Goal: Task Accomplishment & Management: Manage account settings

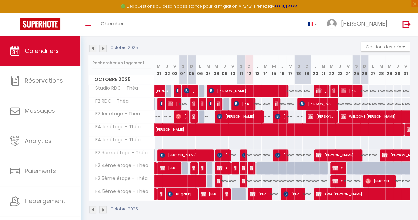
scroll to position [66, 0]
click at [238, 117] on span "[PERSON_NAME]" at bounding box center [238, 116] width 42 height 13
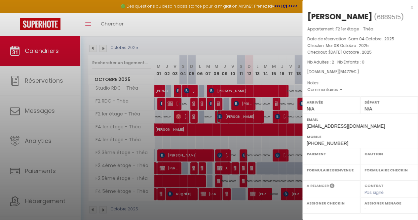
select select "KO"
select select "0"
select select "1"
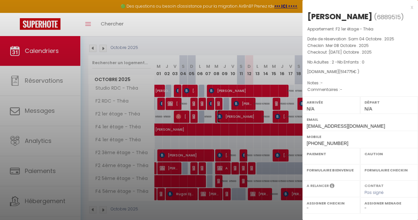
select select
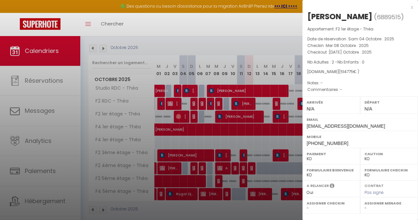
click at [259, 46] on div at bounding box center [209, 110] width 418 height 220
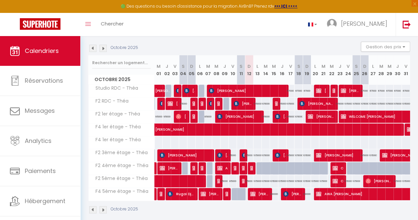
click at [224, 46] on div "Octobre 2025 Gestion des prix Nb Nuits minimum Règles Disponibilité" at bounding box center [249, 49] width 322 height 14
